Goal: Information Seeking & Learning: Learn about a topic

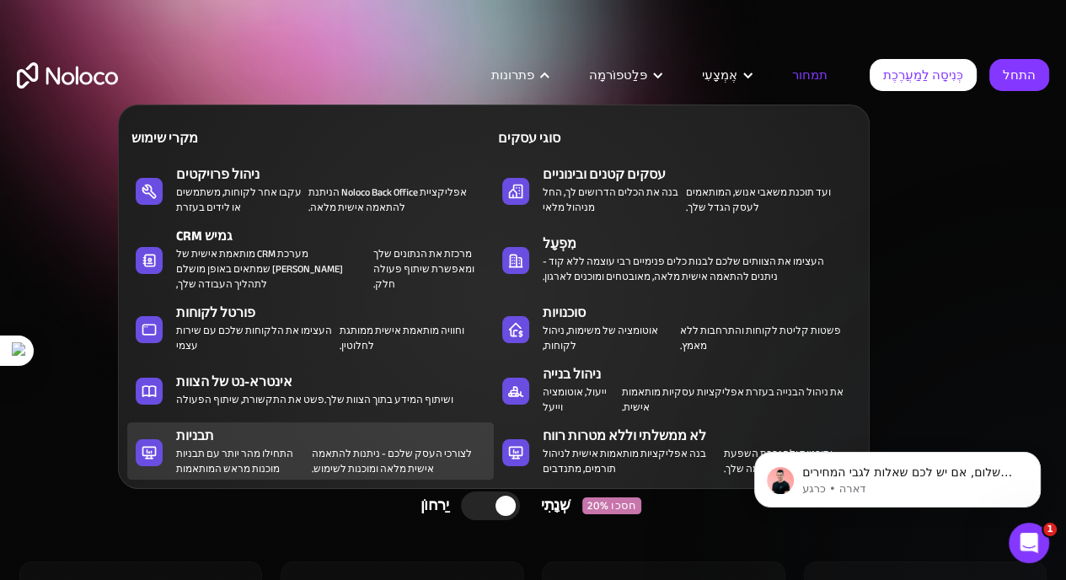
click at [375, 444] on font "לצורכי העסק שלכם - ניתנות להתאמה אישית מלאה ומוכנות לשימוש." at bounding box center [392, 461] width 160 height 34
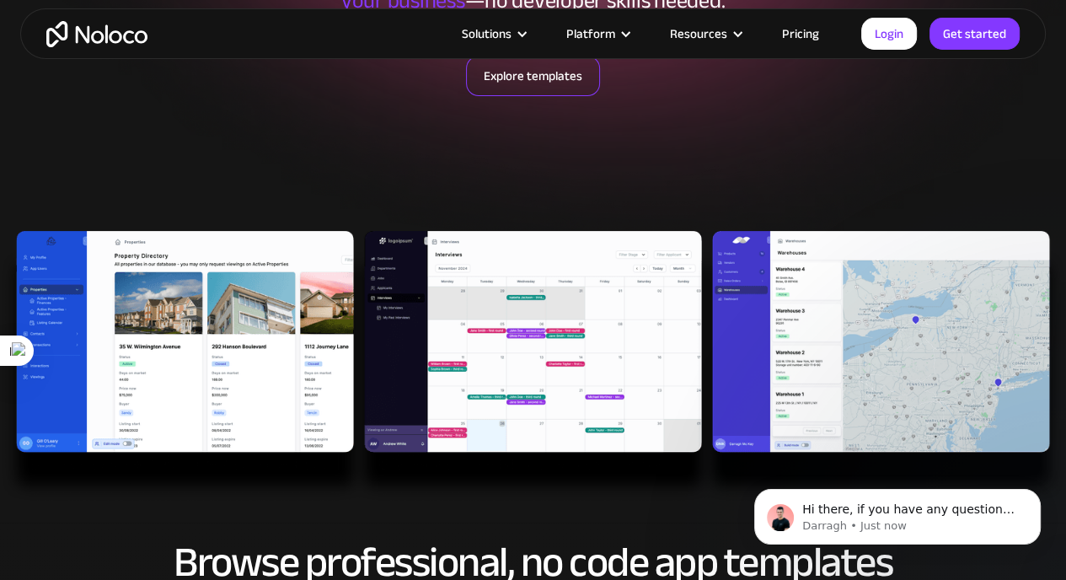
click at [540, 80] on link "Explore templates" at bounding box center [533, 76] width 134 height 40
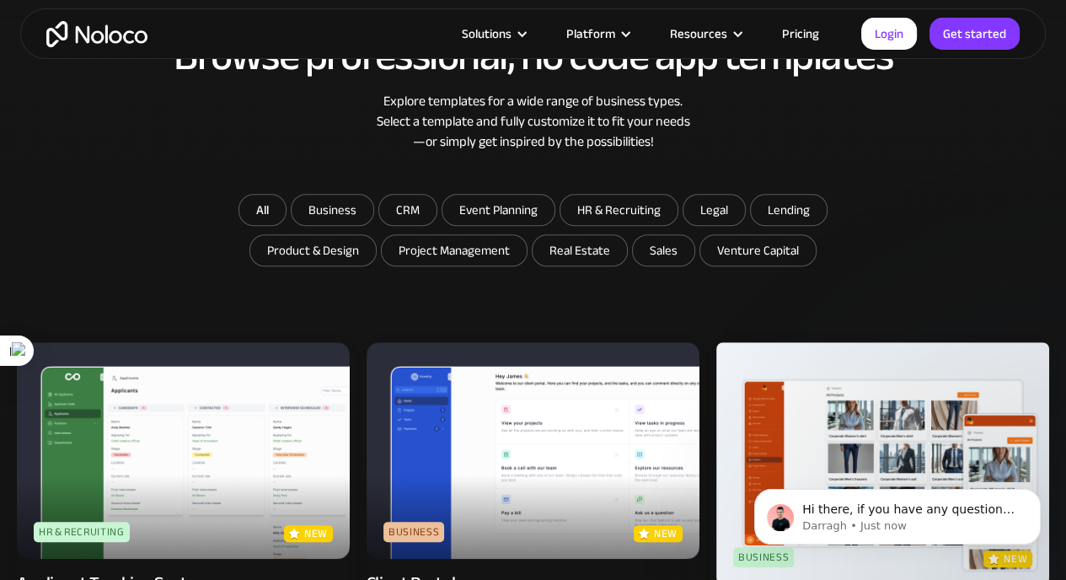
scroll to position [862, 0]
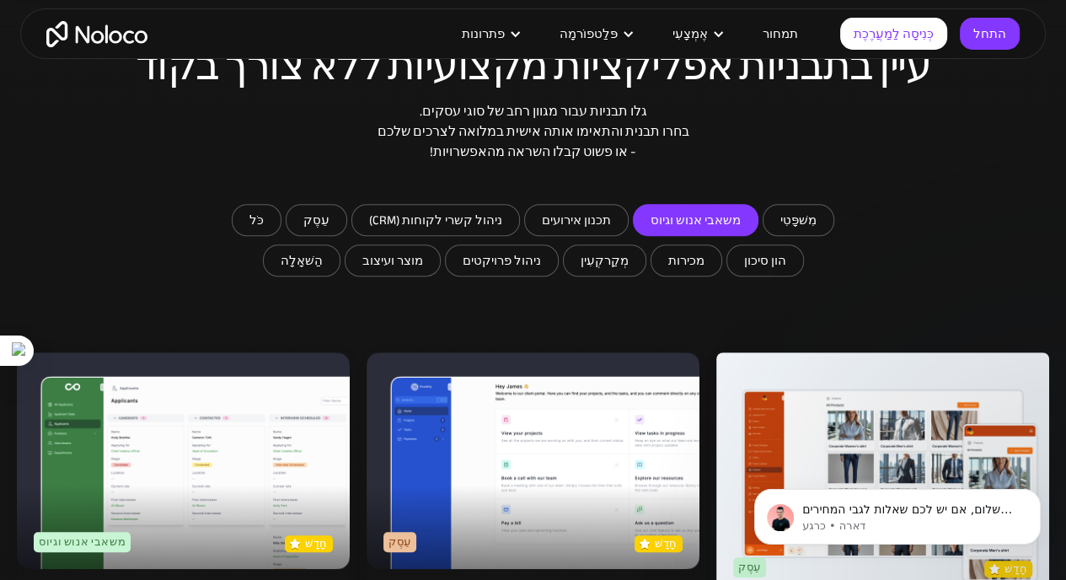
click at [667, 205] on input "משאבי אנוש וגיוס" at bounding box center [696, 220] width 124 height 30
checkbox input "true"
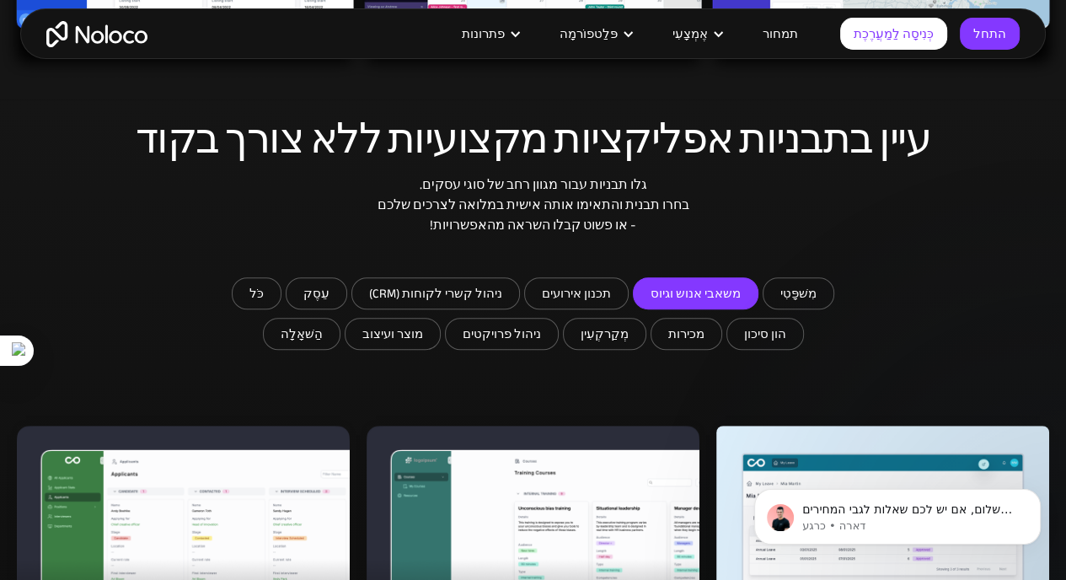
scroll to position [781, 0]
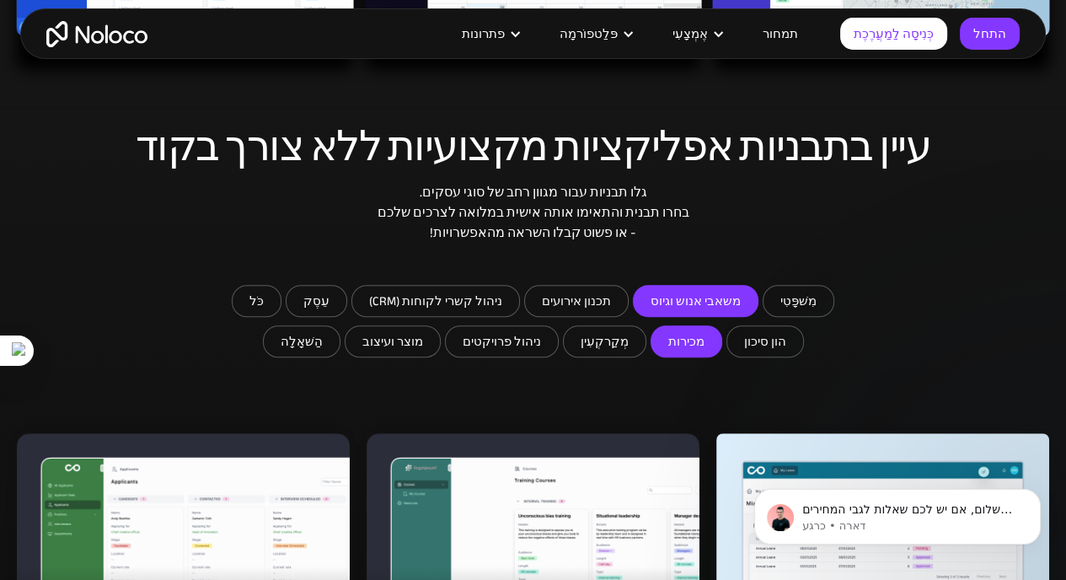
click at [651, 326] on input "מכירות" at bounding box center [686, 341] width 70 height 30
checkbox input "true"
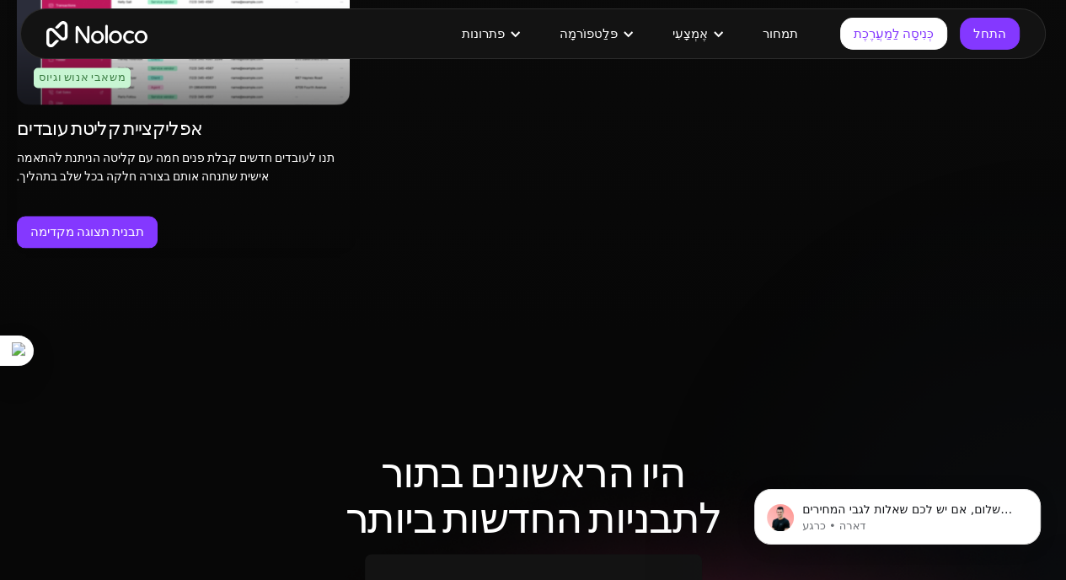
scroll to position [2797, 0]
